Goal: Information Seeking & Learning: Learn about a topic

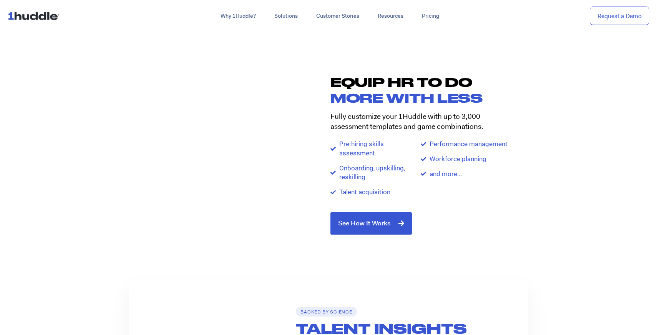
scroll to position [900, 0]
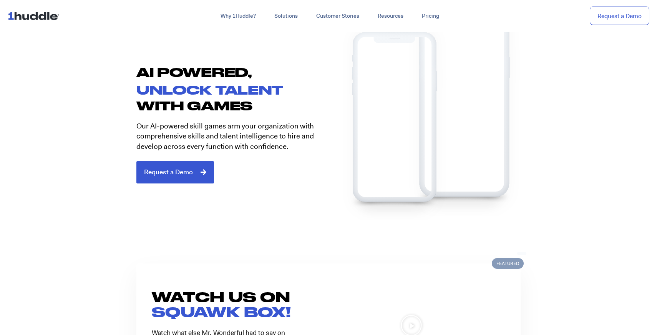
scroll to position [441, 0]
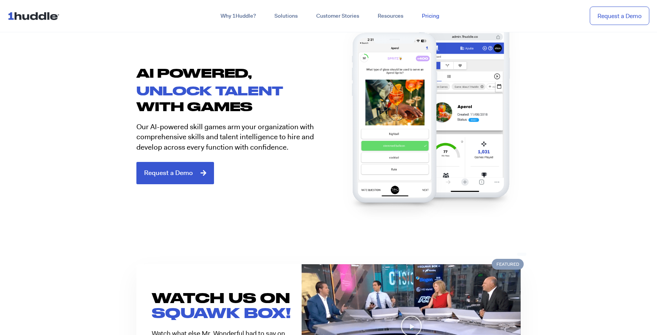
click at [438, 14] on link "Pricing" at bounding box center [431, 16] width 36 height 14
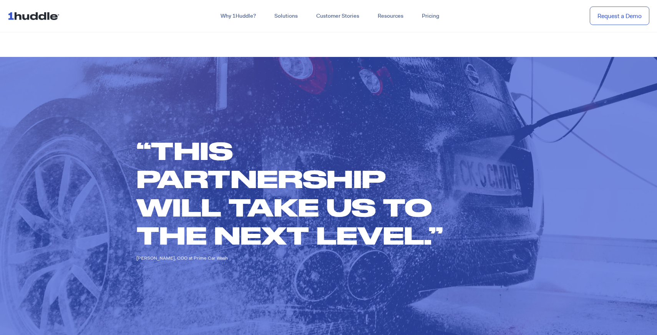
scroll to position [1791, 0]
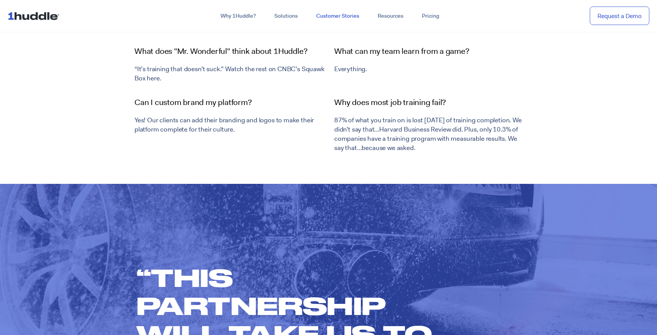
click at [345, 18] on link "Customer Stories" at bounding box center [337, 16] width 61 height 14
